Goal: Task Accomplishment & Management: Manage account settings

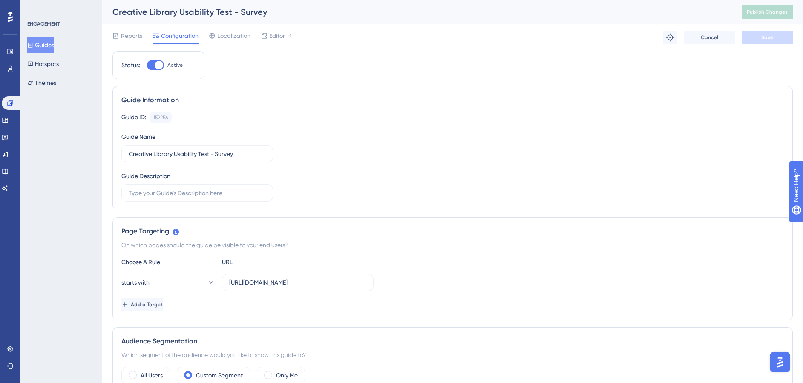
scroll to position [55, 0]
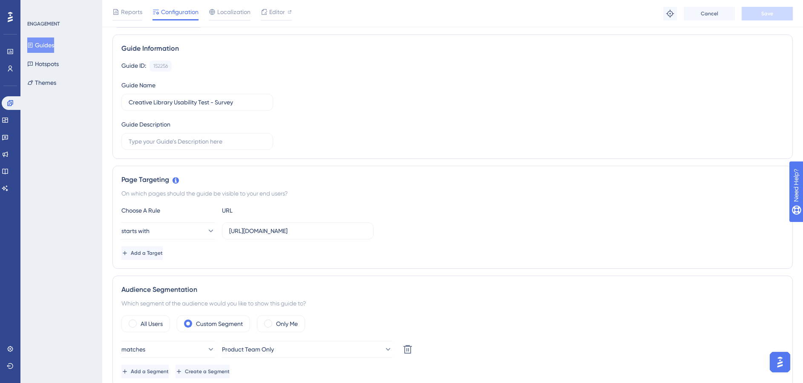
click at [267, 261] on div "Page Targeting On which pages should the guide be visible to your end users? Ch…" at bounding box center [452, 217] width 680 height 103
click at [260, 233] on input "[URL][DOMAIN_NAME]" at bounding box center [297, 230] width 137 height 9
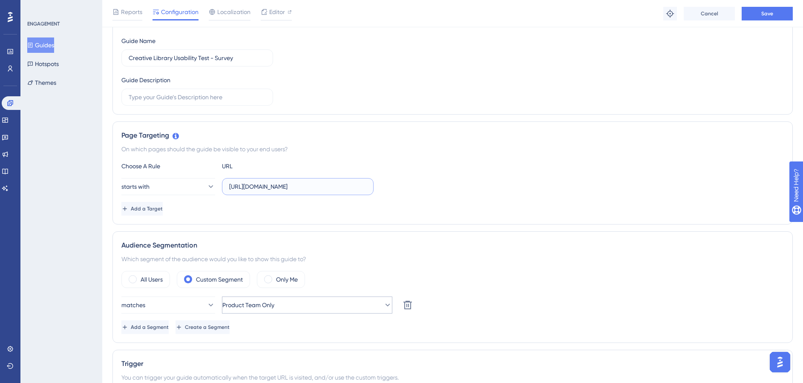
type input "[URL][DOMAIN_NAME]"
click at [292, 300] on button "Product Team Only" at bounding box center [307, 305] width 170 height 17
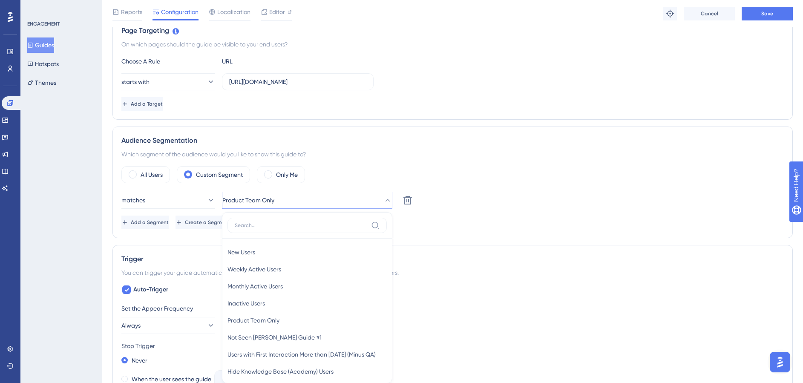
scroll to position [309, 0]
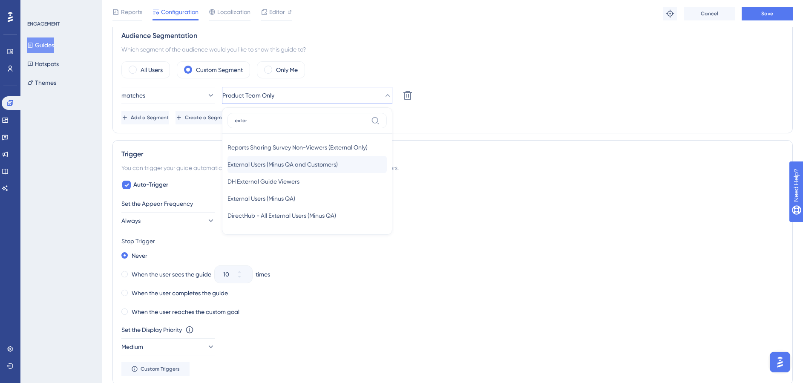
type input "exter"
click at [299, 162] on span "External Users (Minus QA and Customers)" at bounding box center [283, 164] width 110 height 10
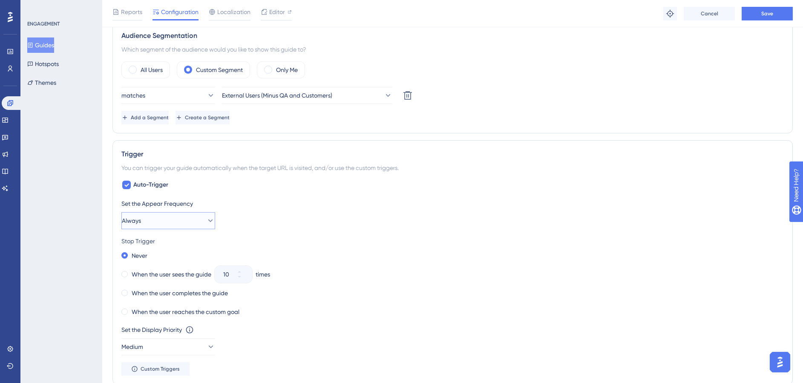
click at [167, 219] on button "Always" at bounding box center [168, 220] width 94 height 17
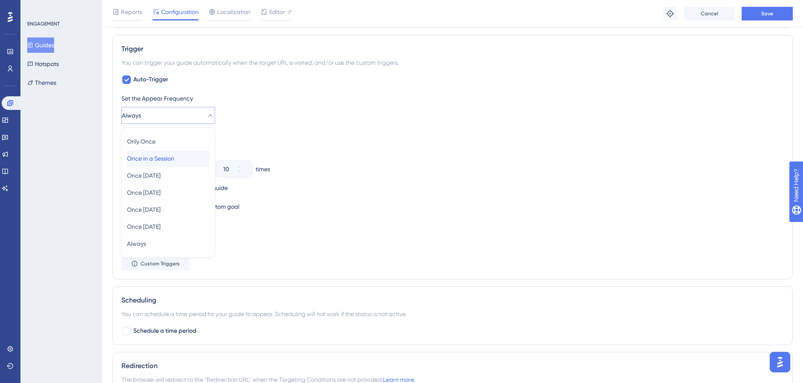
click at [165, 158] on span "Once in a Session" at bounding box center [150, 158] width 47 height 10
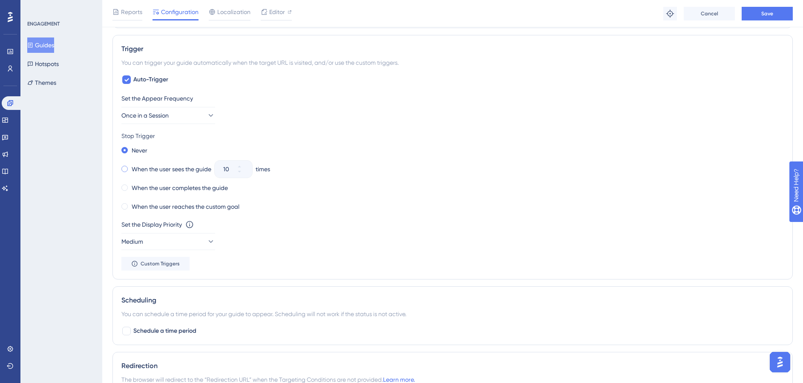
click at [144, 173] on label "When the user sees the guide" at bounding box center [172, 169] width 80 height 10
click at [227, 172] on input "10" at bounding box center [229, 169] width 12 height 10
type input "2"
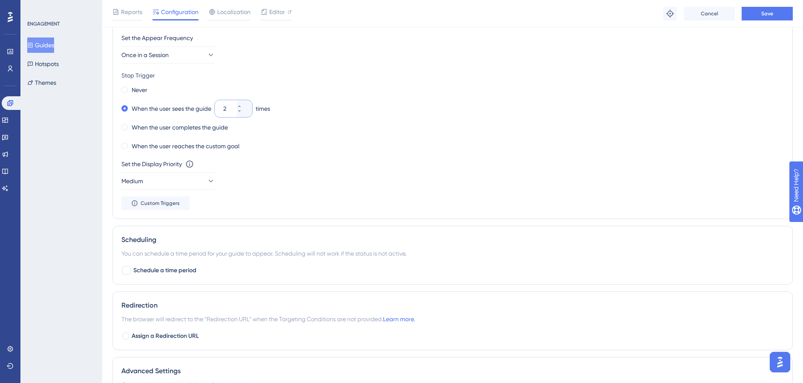
scroll to position [601, 0]
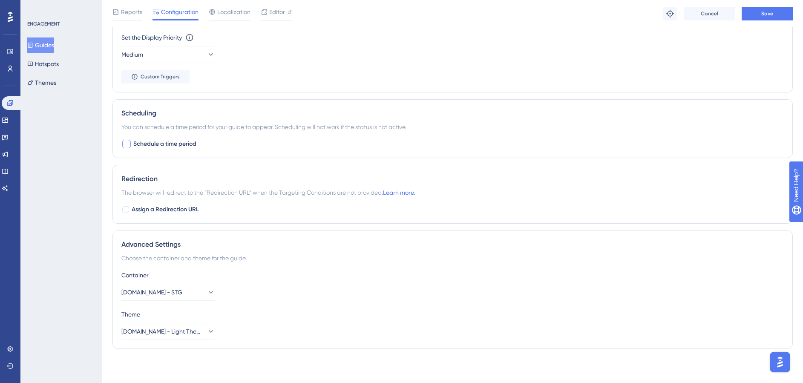
click at [175, 148] on span "Schedule a time period" at bounding box center [164, 144] width 63 height 10
checkbox input "true"
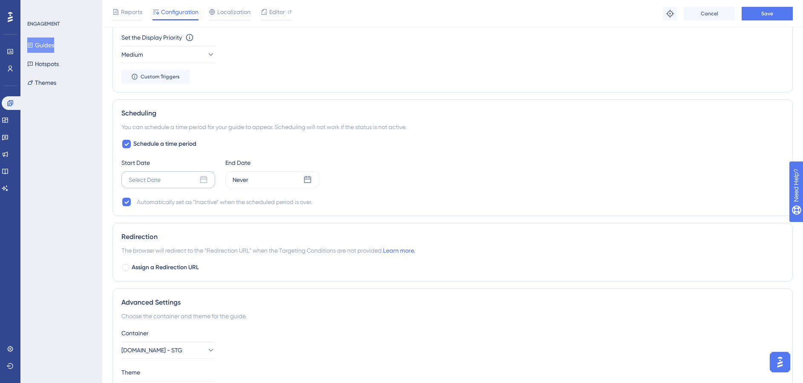
click at [156, 181] on div "Select Date" at bounding box center [145, 180] width 32 height 10
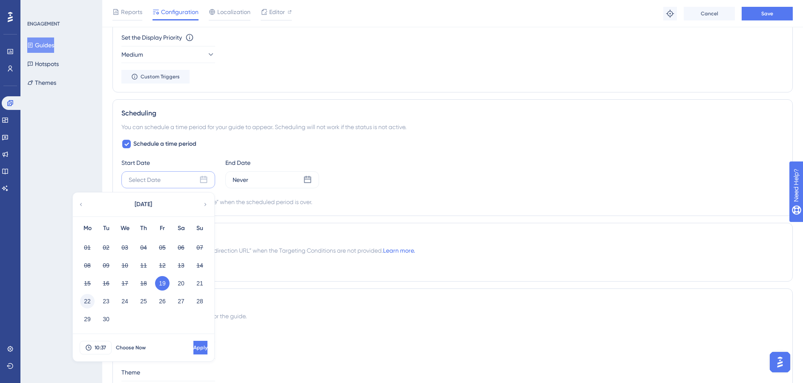
click at [93, 302] on button "22" at bounding box center [87, 301] width 14 height 14
click at [99, 339] on div "10:37 Choose Now Apply" at bounding box center [143, 347] width 141 height 27
click at [100, 345] on span "10:37" at bounding box center [101, 347] width 12 height 7
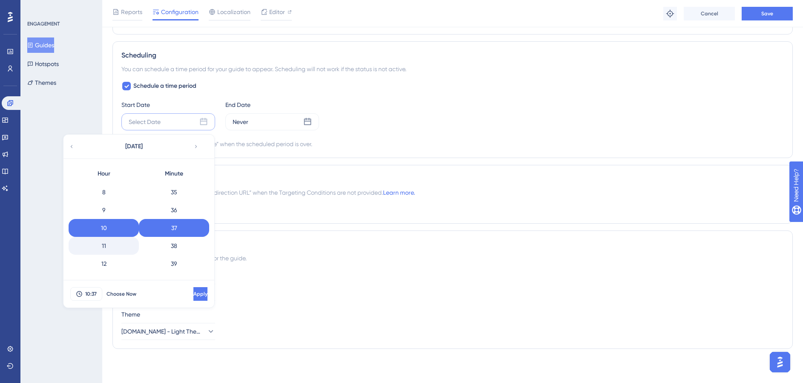
scroll to position [0, 0]
click at [106, 192] on div "0" at bounding box center [104, 191] width 70 height 18
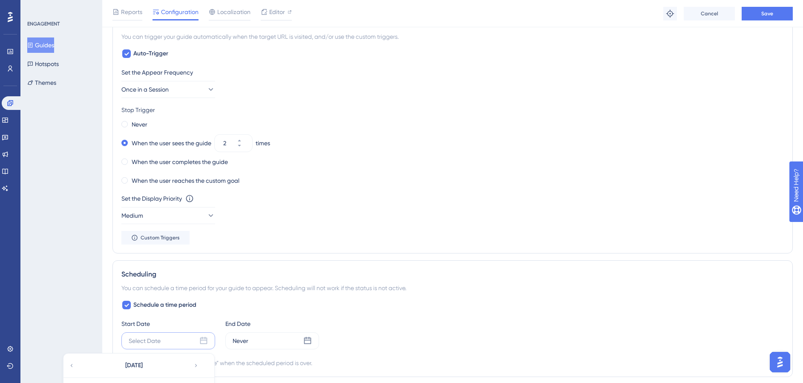
scroll to position [541, 0]
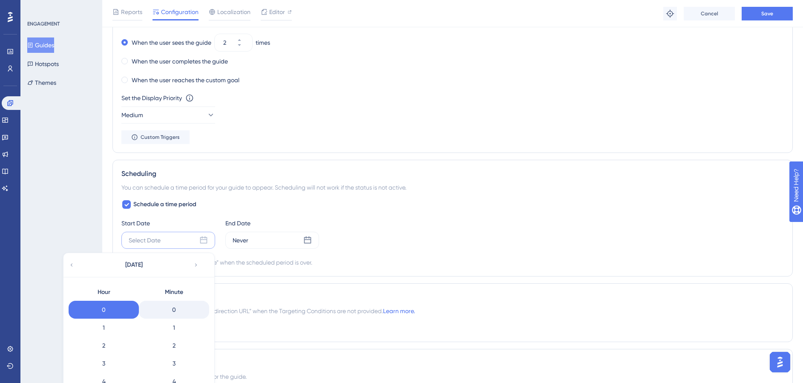
click at [185, 308] on div "0" at bounding box center [174, 310] width 70 height 18
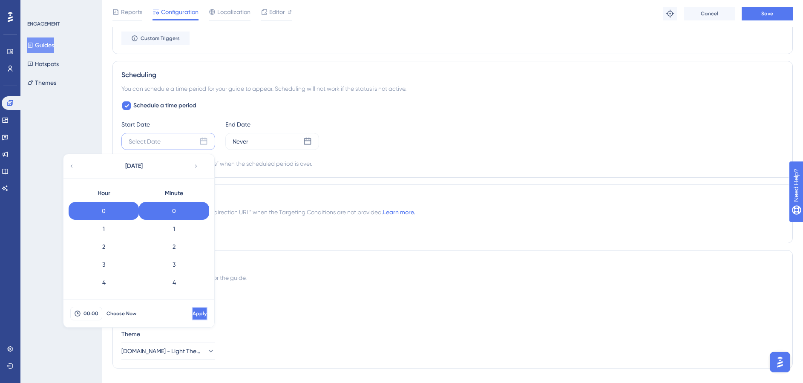
click at [192, 319] on button "Apply" at bounding box center [200, 314] width 16 height 14
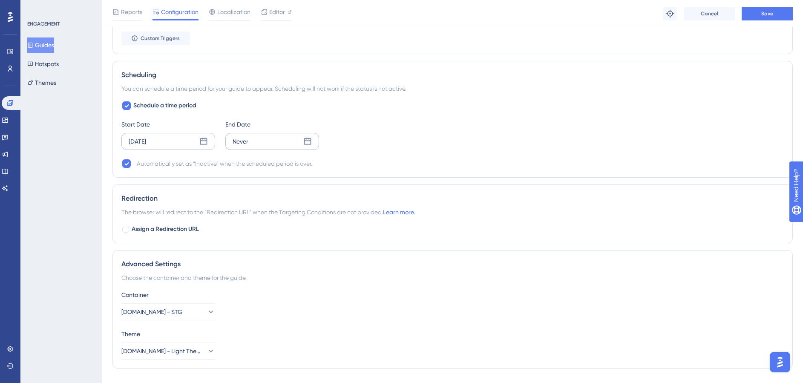
click at [268, 147] on div "Never" at bounding box center [272, 141] width 94 height 17
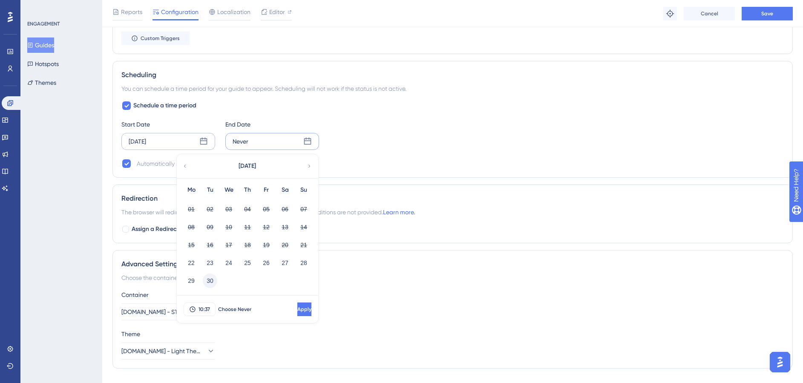
click at [213, 280] on button "30" at bounding box center [210, 281] width 14 height 14
click at [209, 313] on button "10:37" at bounding box center [200, 309] width 32 height 14
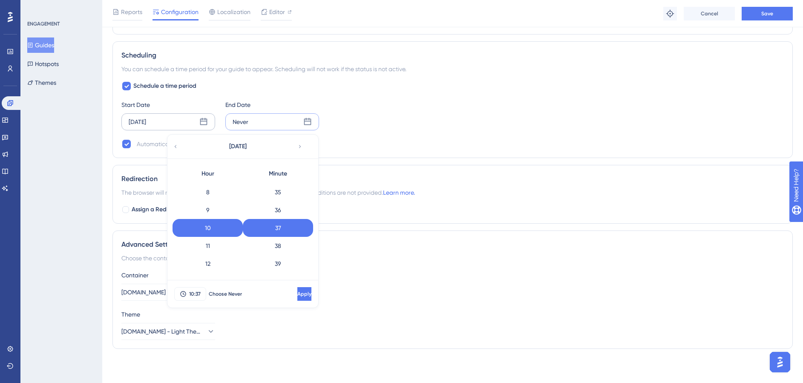
scroll to position [338, 0]
click at [216, 269] on div "23" at bounding box center [208, 265] width 70 height 18
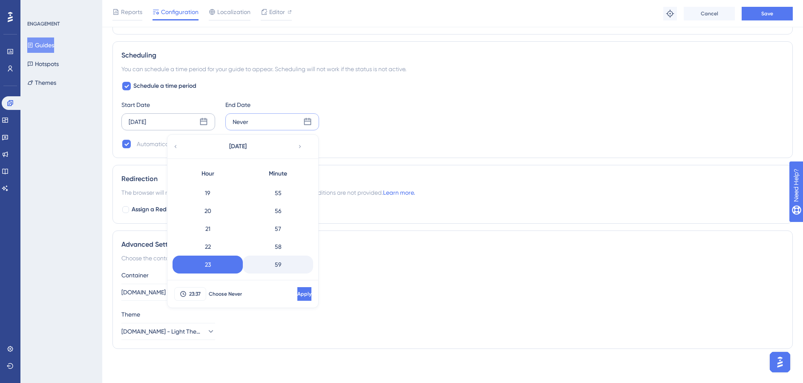
click at [280, 262] on div "59" at bounding box center [278, 265] width 70 height 18
click at [297, 291] on span "Apply" at bounding box center [304, 294] width 14 height 7
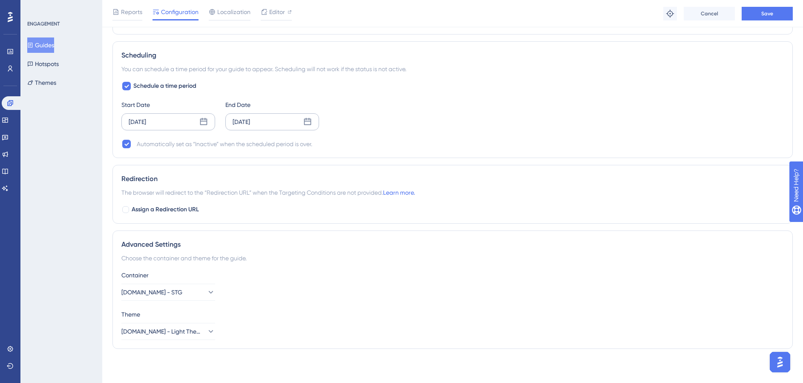
click at [529, 132] on div "Schedule a time period Start Date [DATE] End Date [DATE] Automatically set as “…" at bounding box center [452, 115] width 663 height 68
click at [191, 296] on button "[DOMAIN_NAME] - STG" at bounding box center [168, 292] width 94 height 17
click at [189, 319] on div "[DOMAIN_NAME] [DOMAIN_NAME]" at bounding box center [168, 317] width 83 height 17
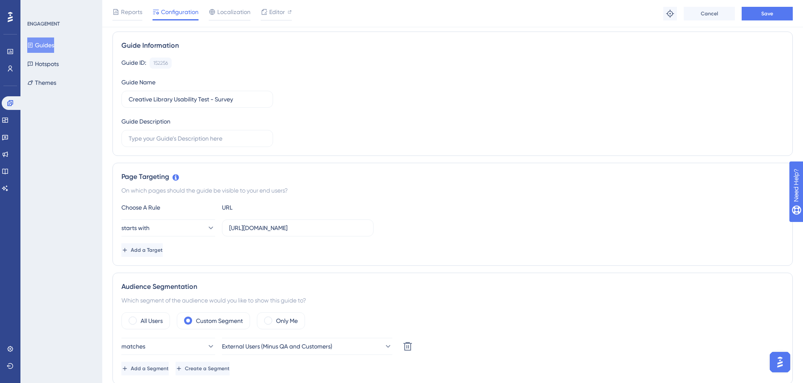
scroll to position [0, 0]
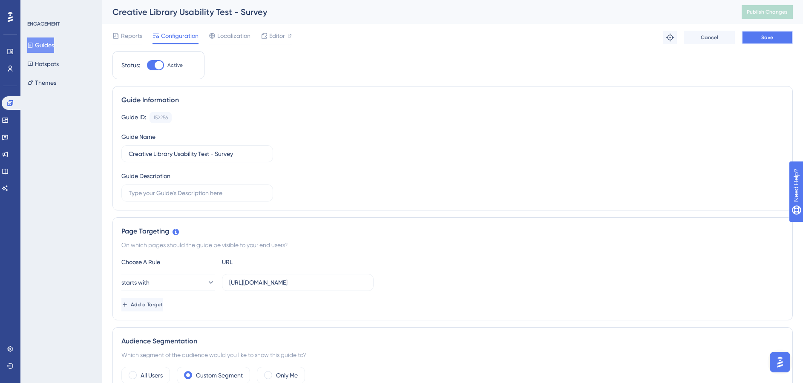
click at [761, 39] on span "Save" at bounding box center [767, 37] width 12 height 7
click at [776, 17] on button "Publish Changes" at bounding box center [767, 12] width 51 height 14
